Goal: Book appointment/travel/reservation

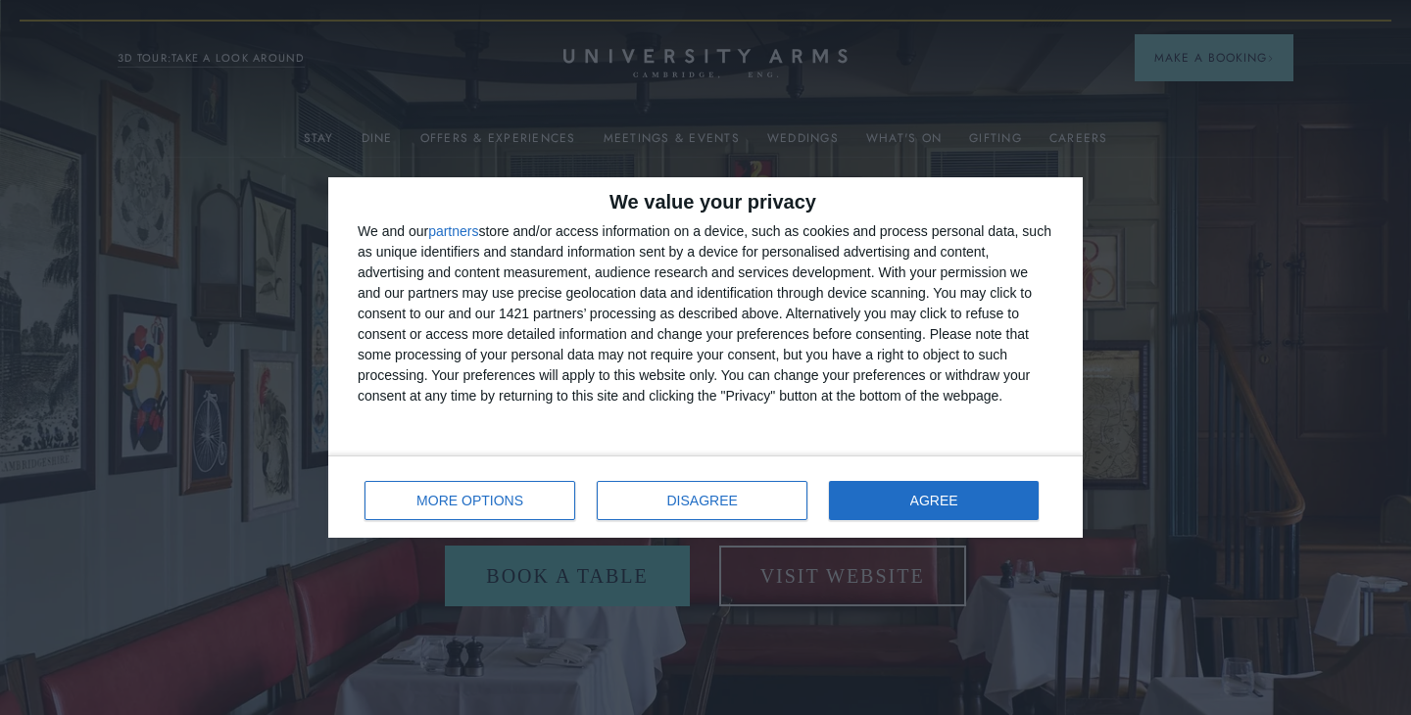
click at [936, 529] on div "MORE OPTIONS DISAGREE AGREE" at bounding box center [705, 497] width 755 height 82
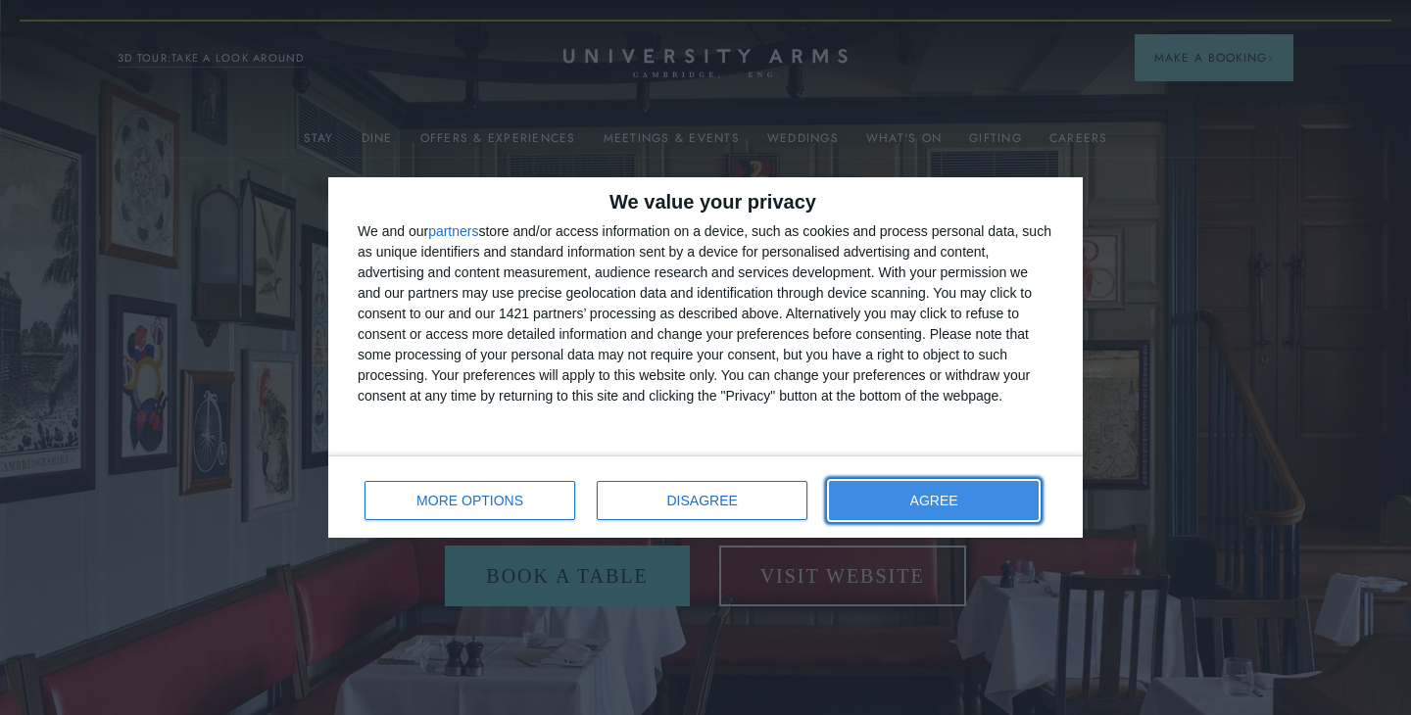
click at [948, 510] on button "AGREE" at bounding box center [934, 500] width 210 height 39
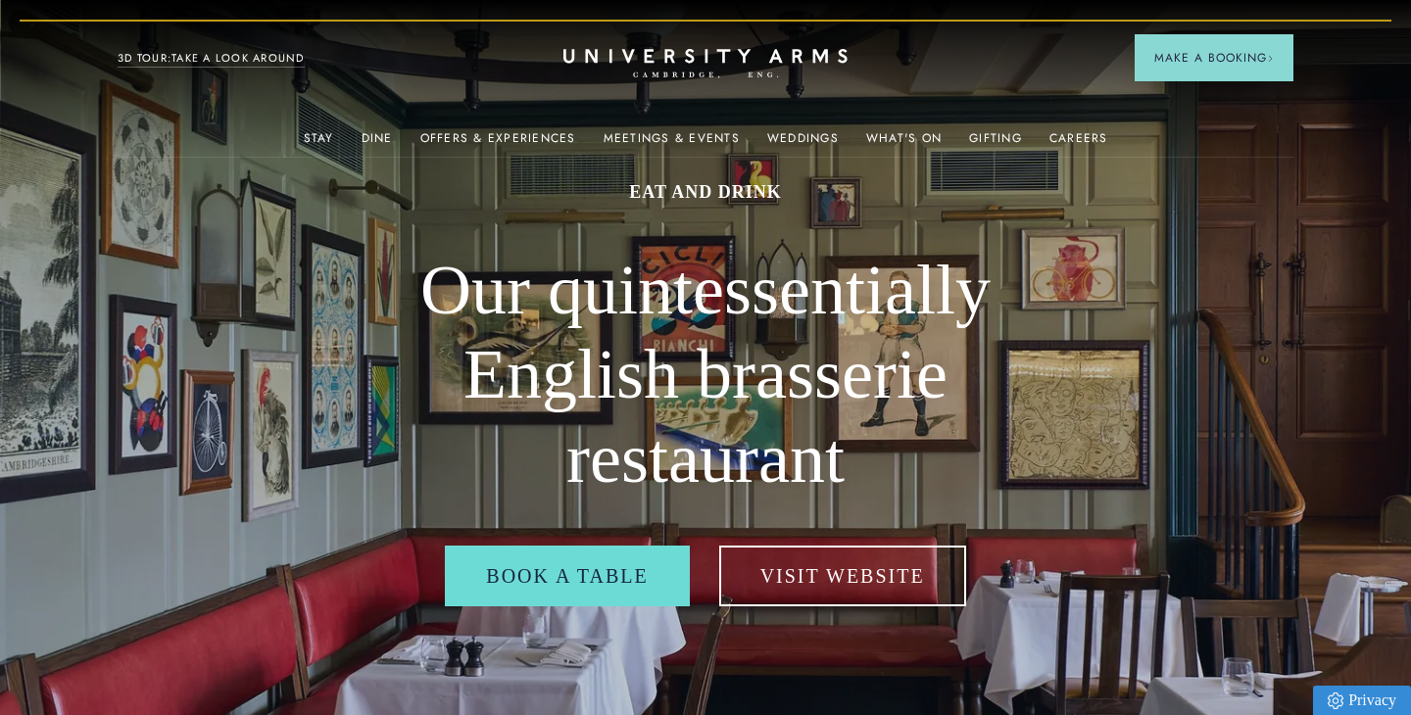
scroll to position [57, 0]
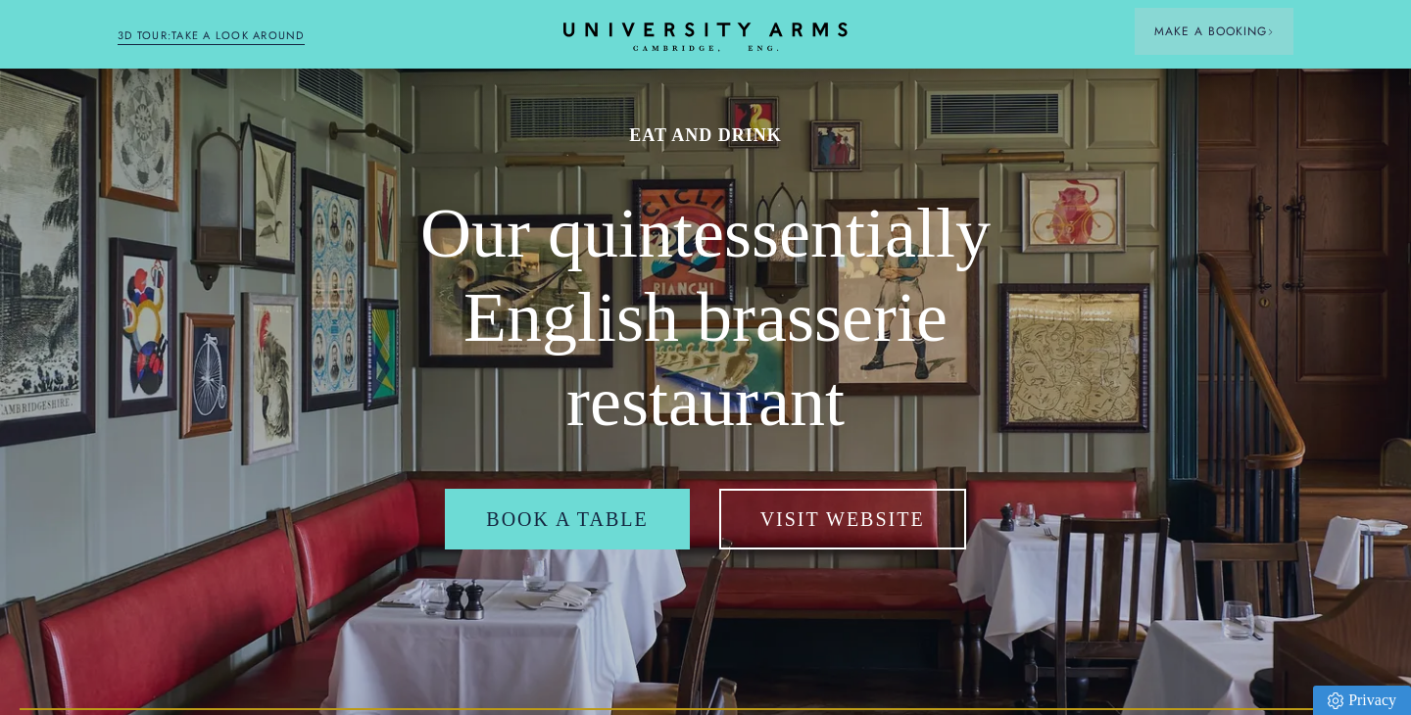
click at [902, 312] on h2 "Our quintessentially English brasserie restaurant" at bounding box center [706, 318] width 706 height 252
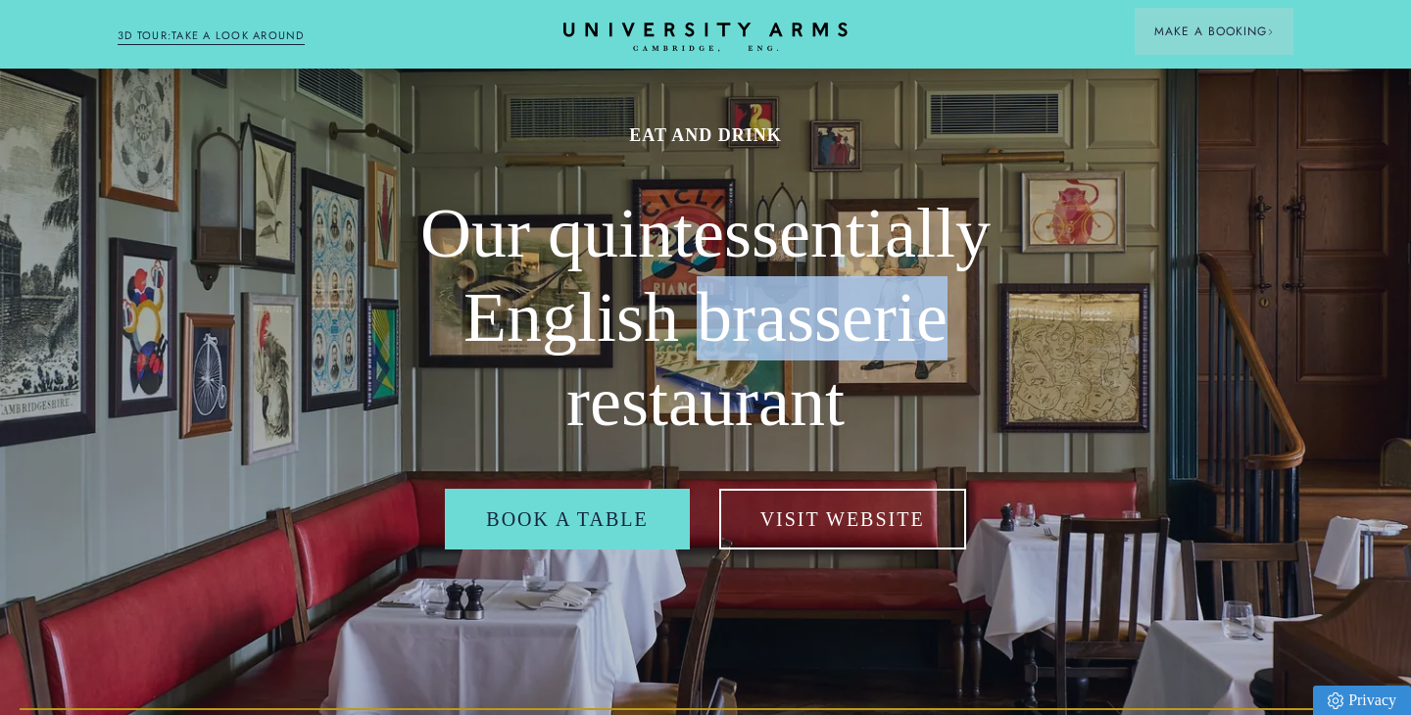
click at [902, 312] on h2 "Our quintessentially English brasserie restaurant" at bounding box center [706, 318] width 706 height 252
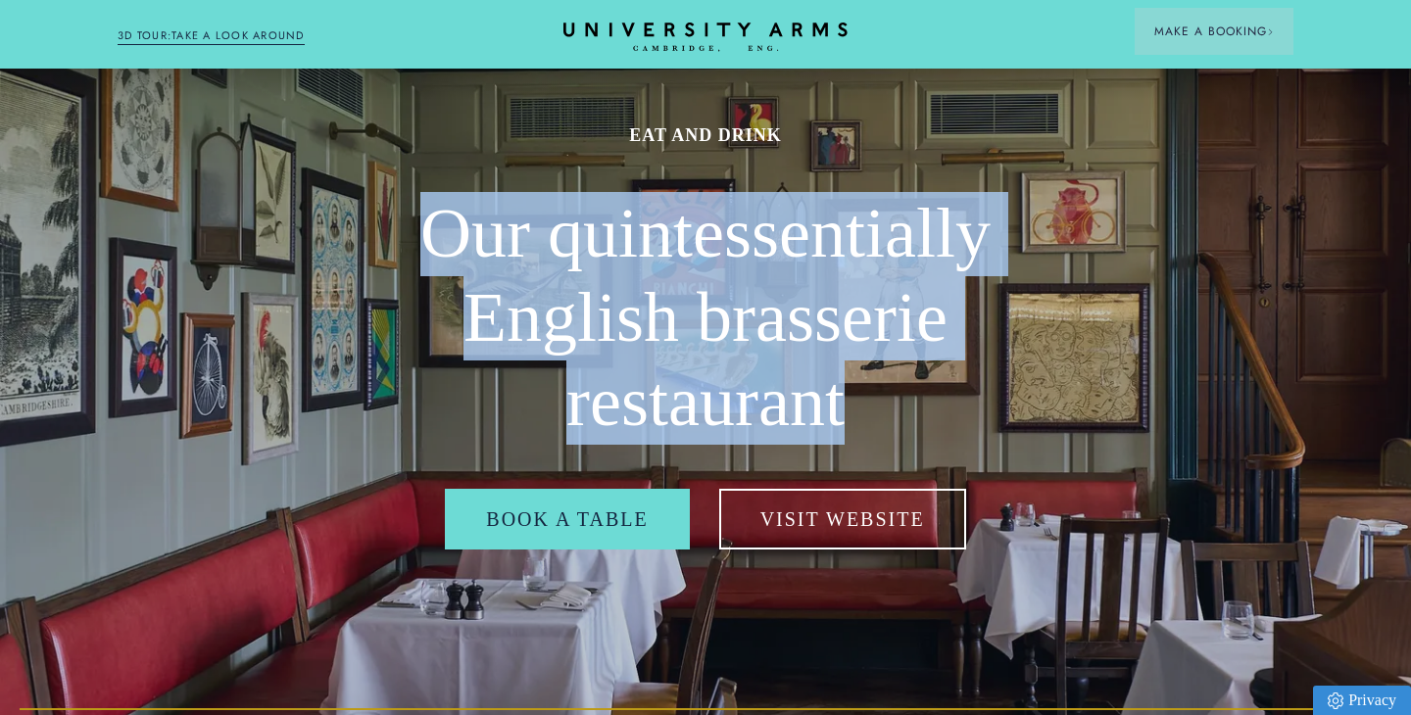
click at [902, 312] on h2 "Our quintessentially English brasserie restaurant" at bounding box center [706, 318] width 706 height 252
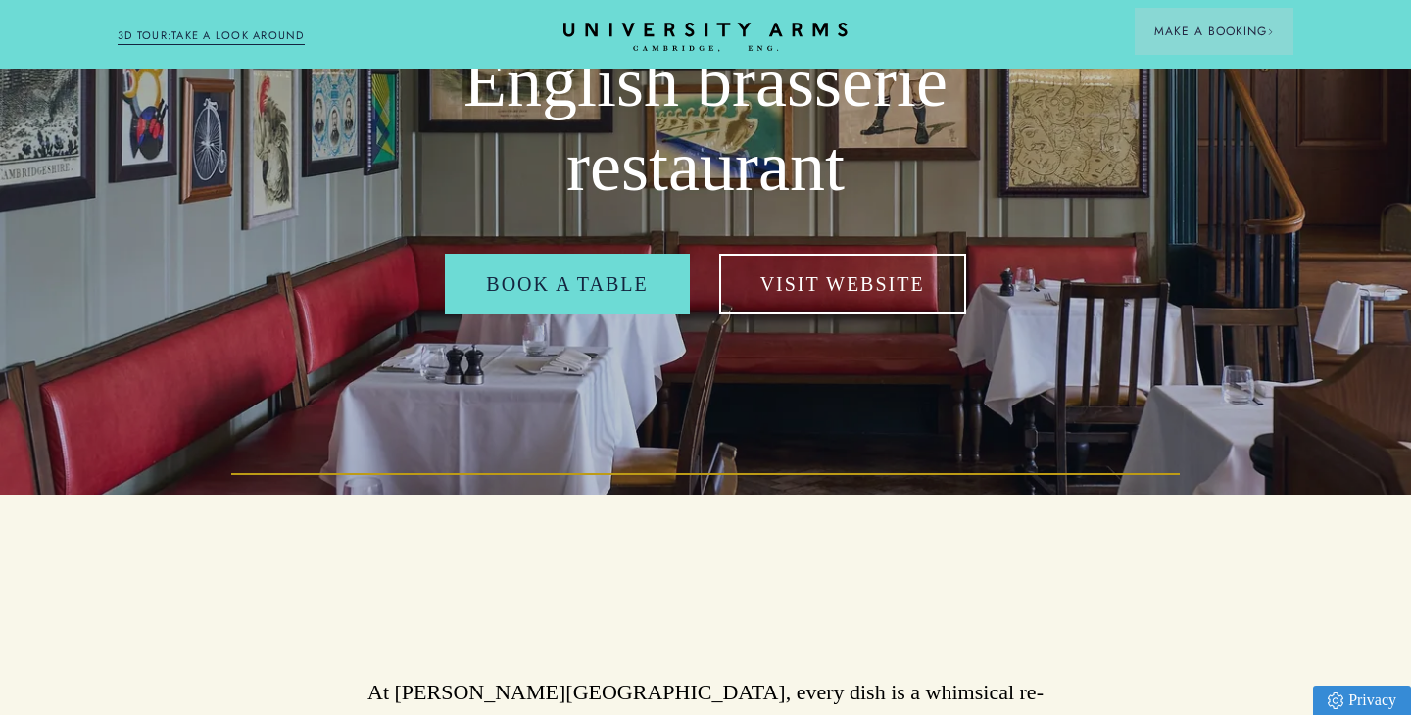
scroll to position [0, 0]
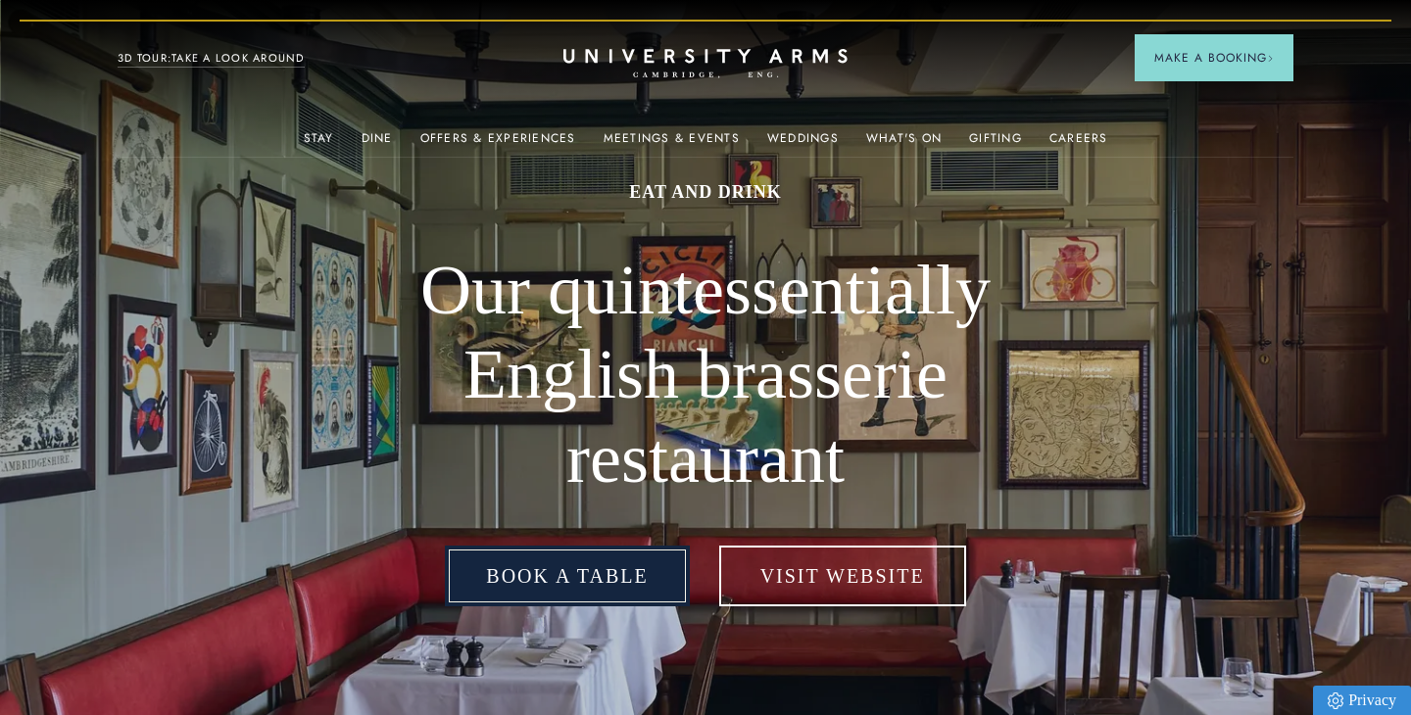
click at [600, 589] on link "Book a table" at bounding box center [567, 576] width 244 height 61
click at [588, 603] on link "Book a table" at bounding box center [567, 576] width 244 height 61
click at [597, 589] on link "Book a table" at bounding box center [567, 576] width 244 height 61
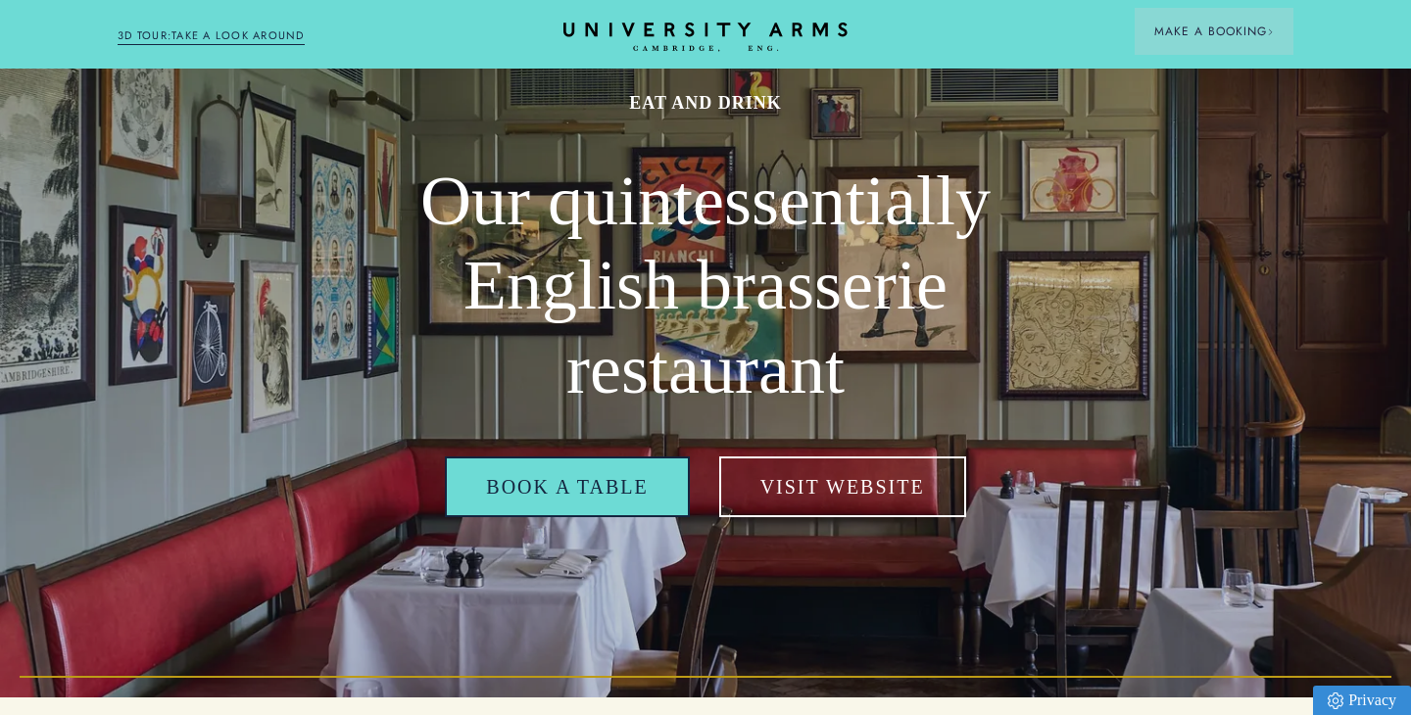
scroll to position [105, 0]
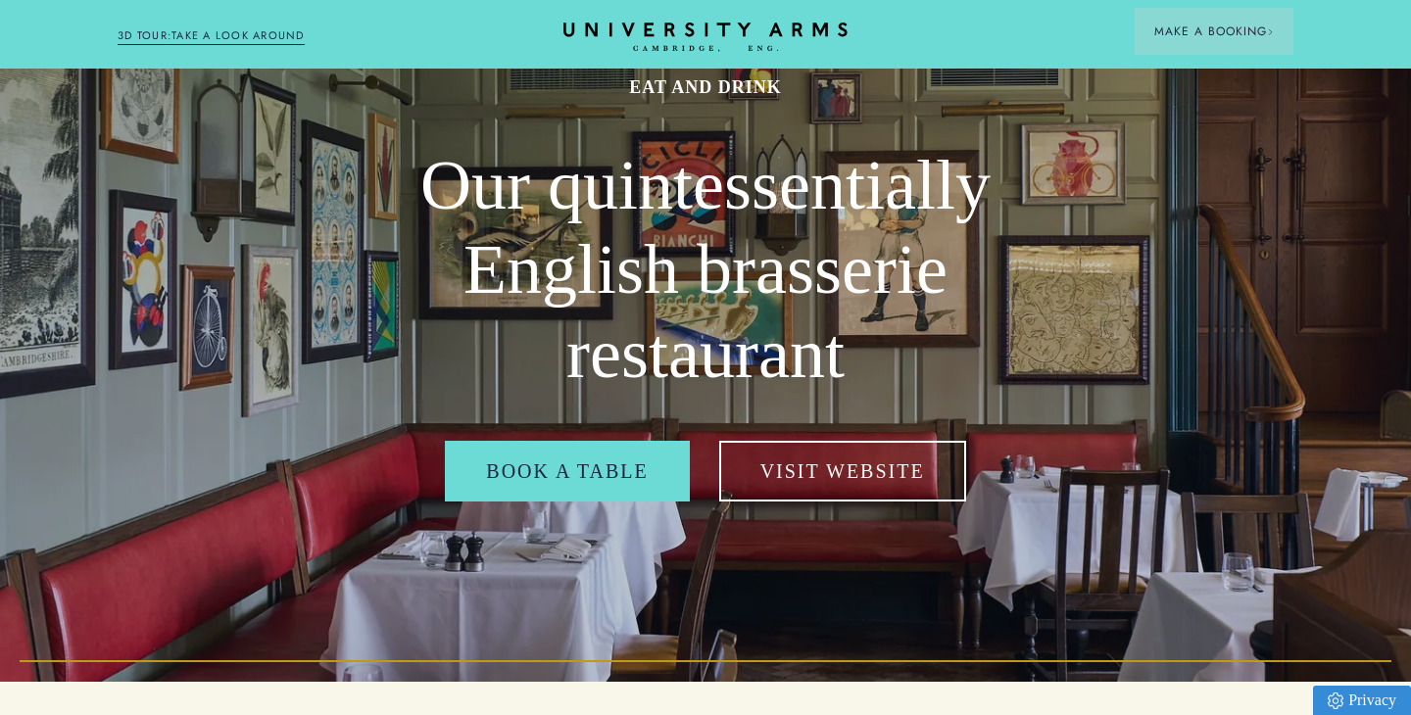
click at [716, 251] on h2 "Our quintessentially English brasserie restaurant" at bounding box center [706, 270] width 706 height 252
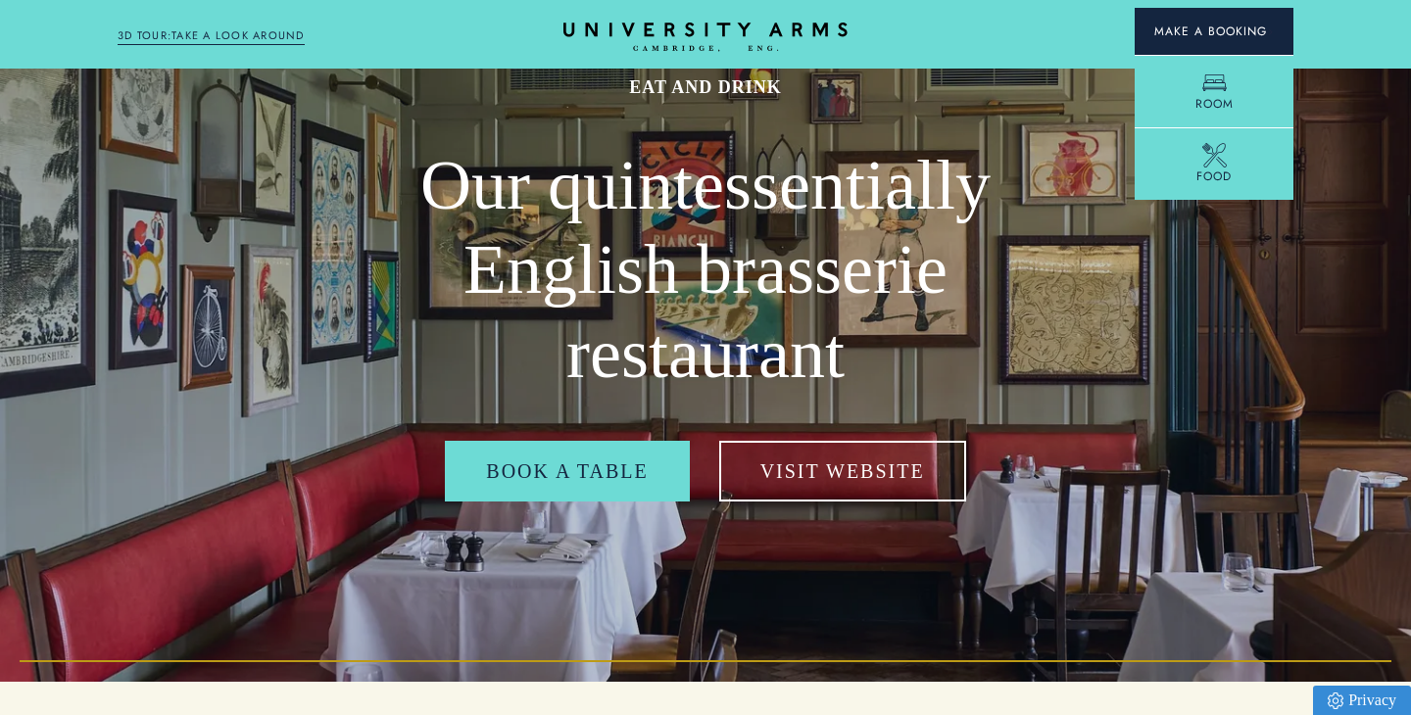
click at [1179, 28] on span "Make a Booking" at bounding box center [1214, 32] width 120 height 18
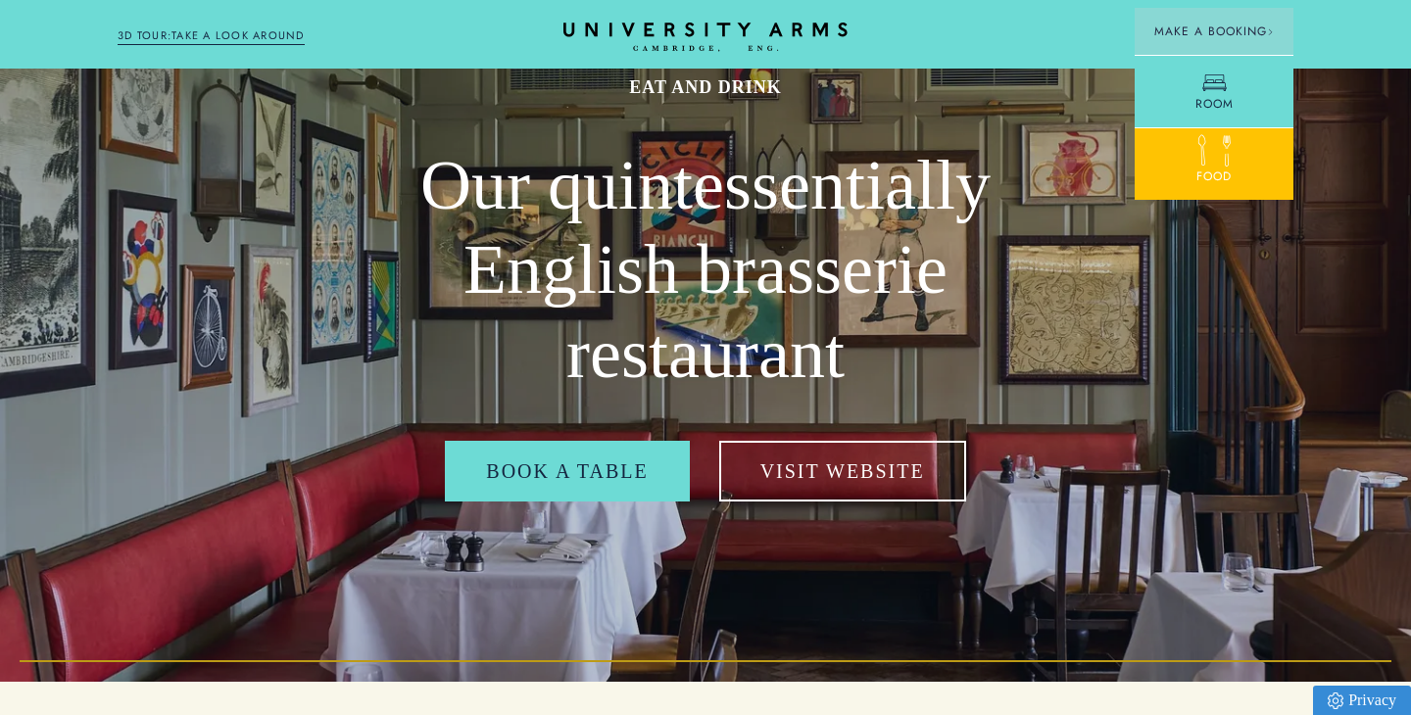
click at [1188, 146] on link "Food" at bounding box center [1214, 163] width 159 height 73
